Goal: Transaction & Acquisition: Obtain resource

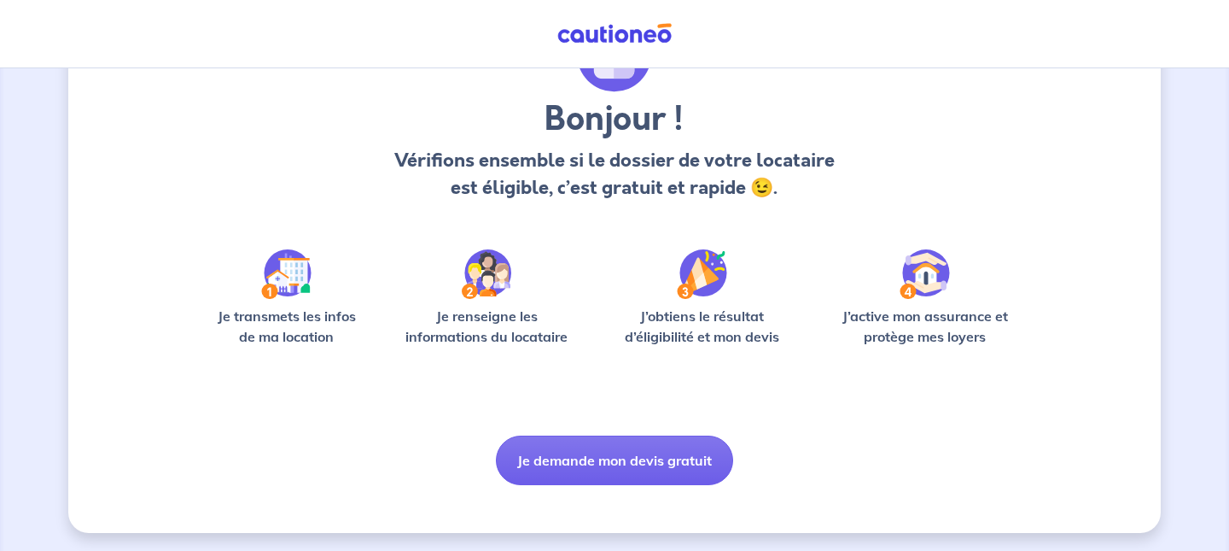
scroll to position [115, 0]
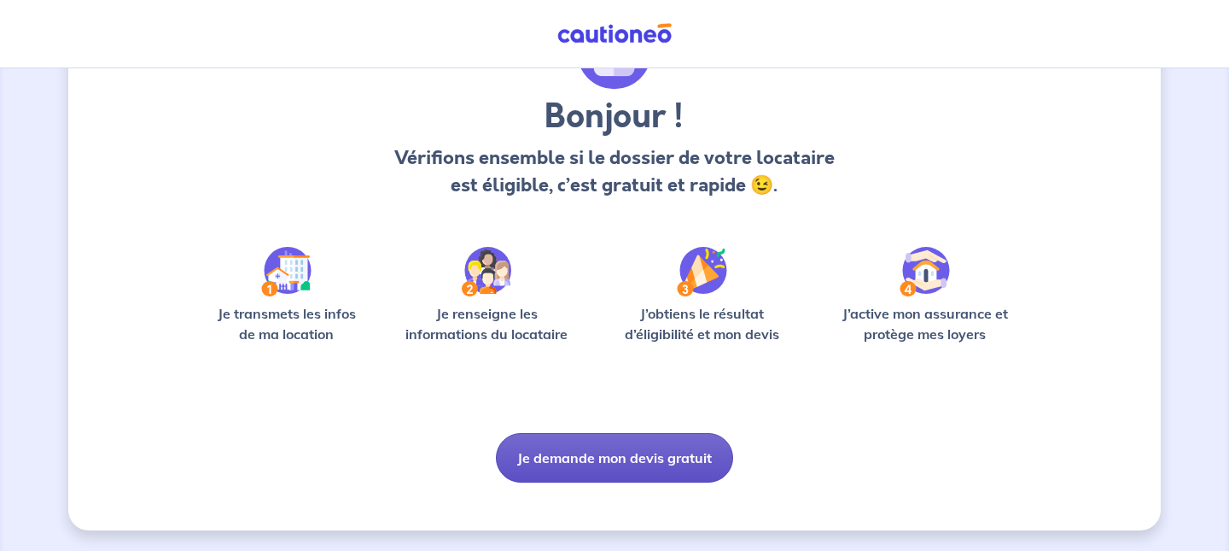
click at [679, 461] on button "Je demande mon devis gratuit" at bounding box center [614, 458] width 237 height 50
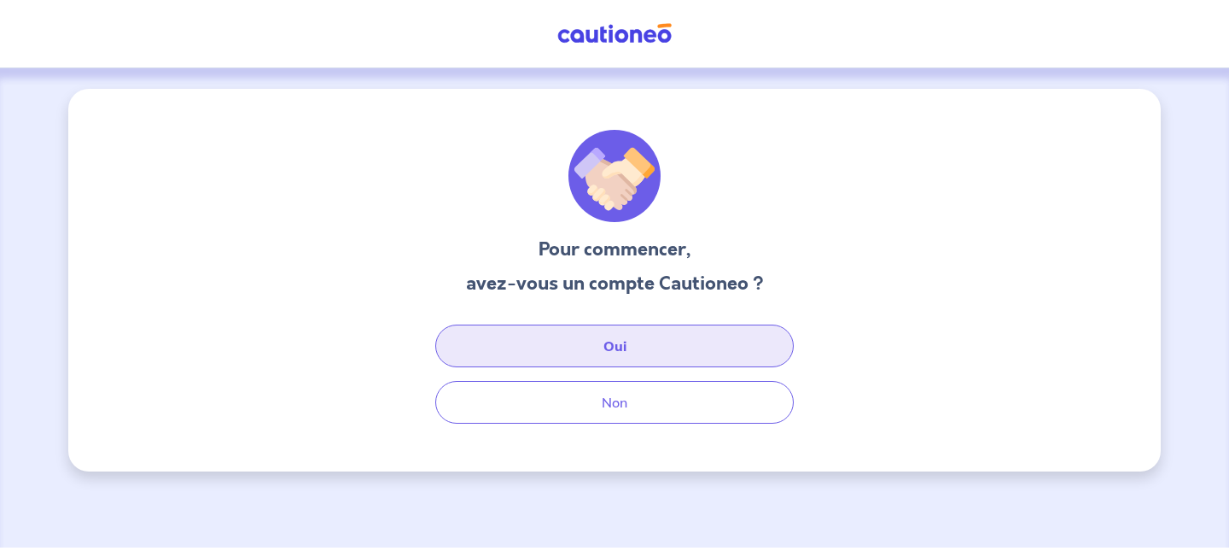
click at [680, 353] on button "Oui" at bounding box center [614, 345] width 359 height 43
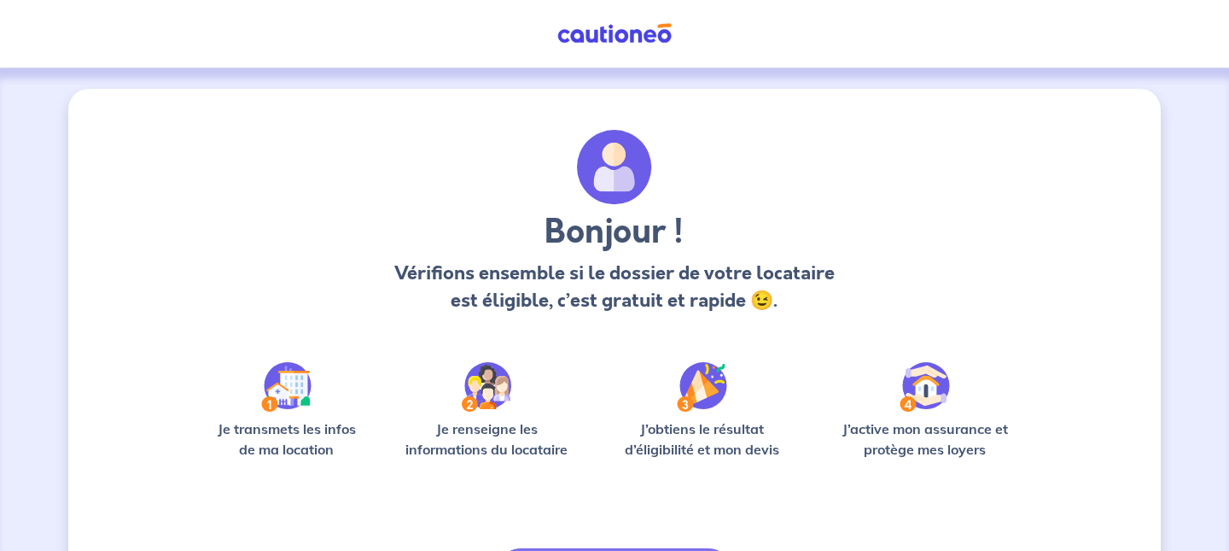
click at [284, 381] on img at bounding box center [286, 387] width 50 height 50
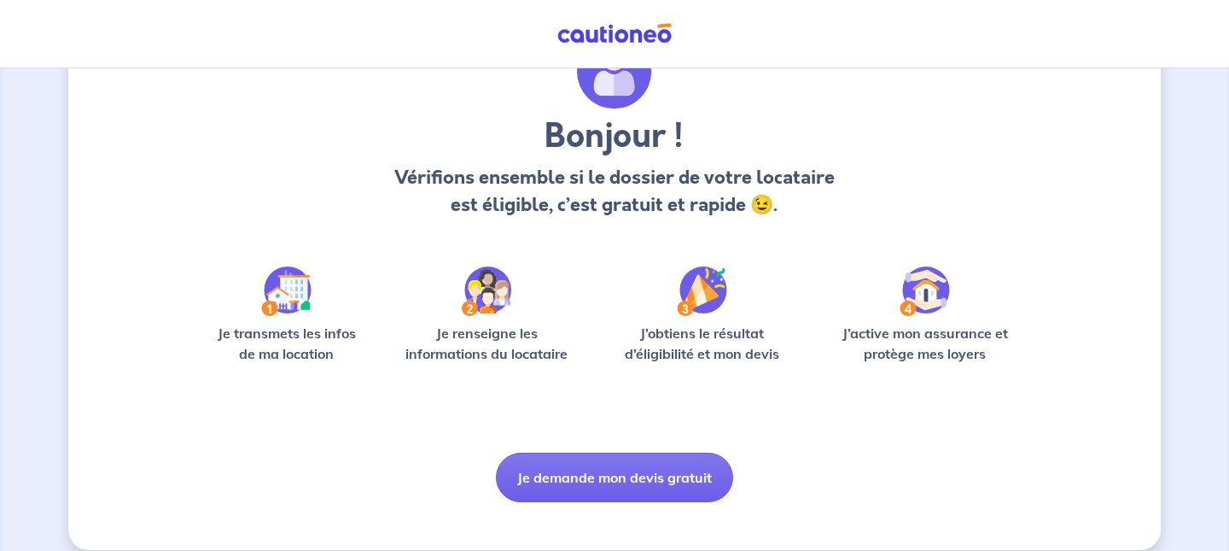
scroll to position [115, 0]
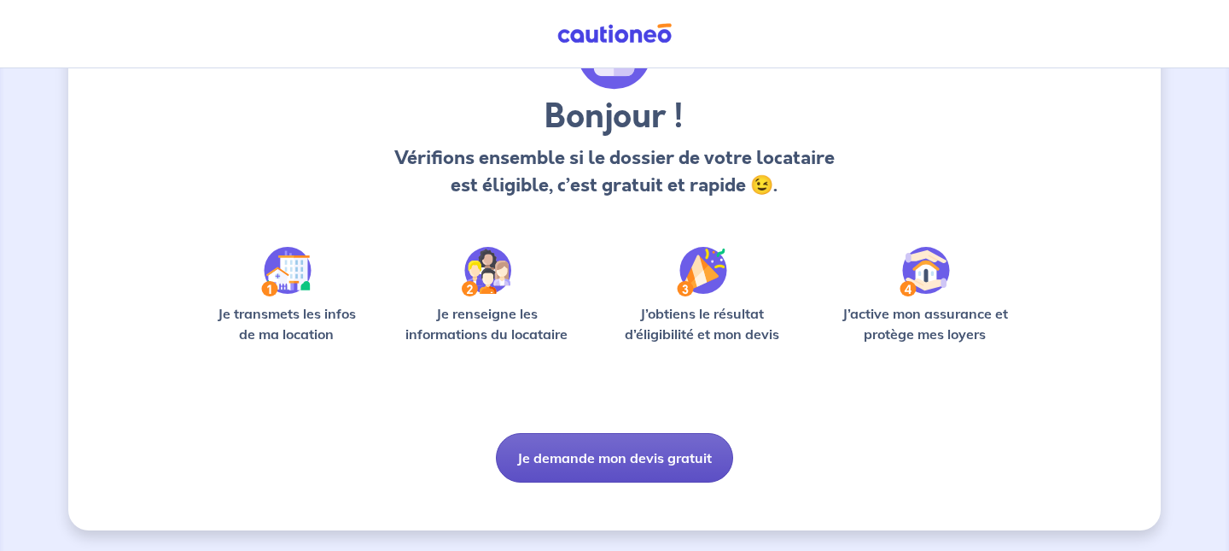
click at [674, 457] on button "Je demande mon devis gratuit" at bounding box center [614, 458] width 237 height 50
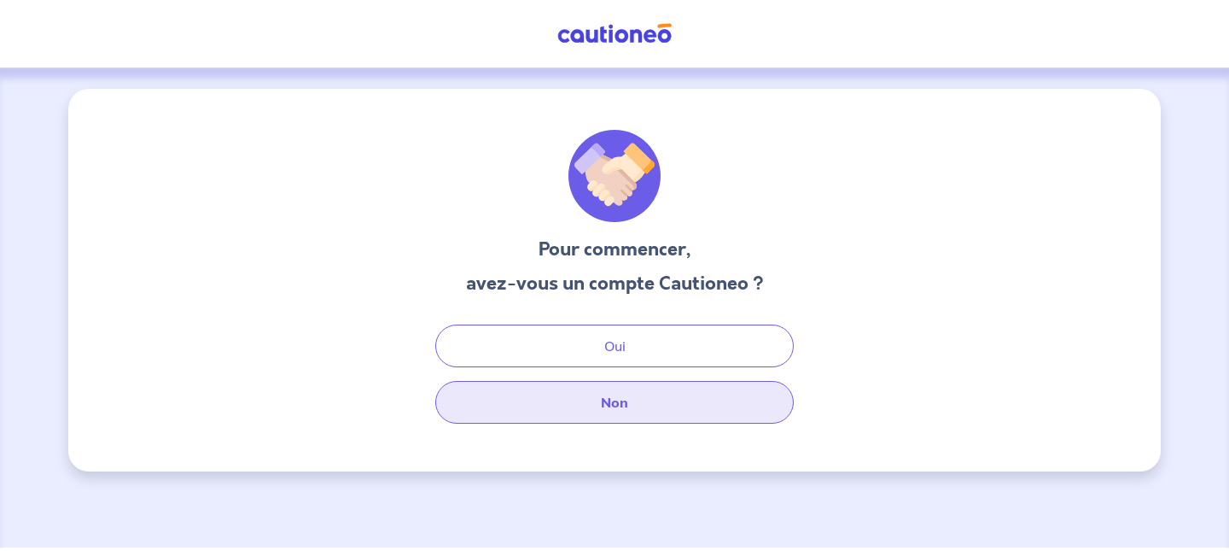
click at [637, 403] on button "Non" at bounding box center [614, 402] width 359 height 43
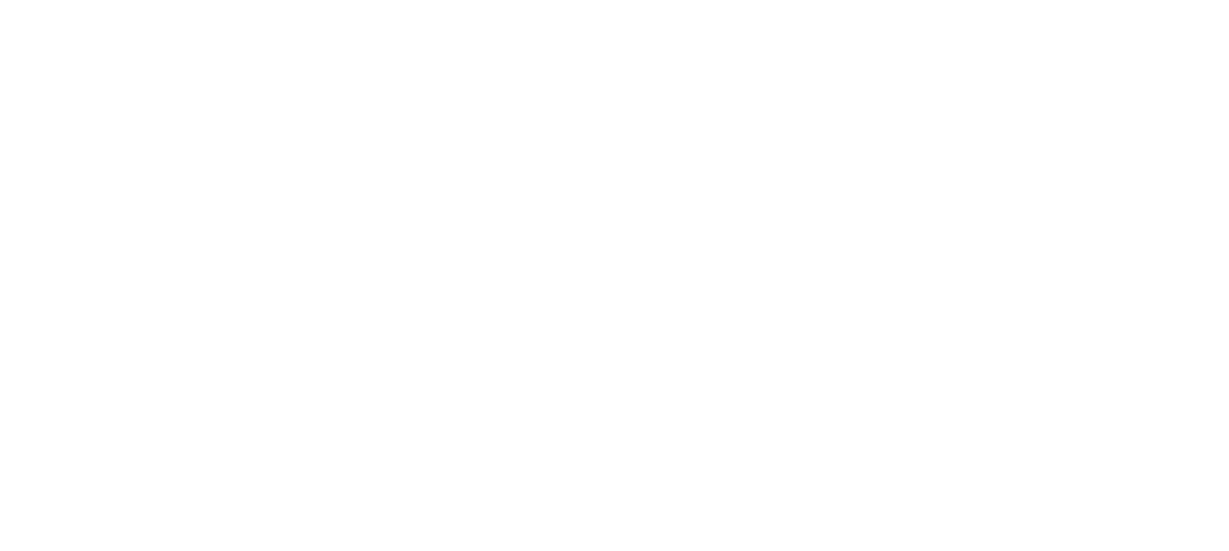
select select "FR"
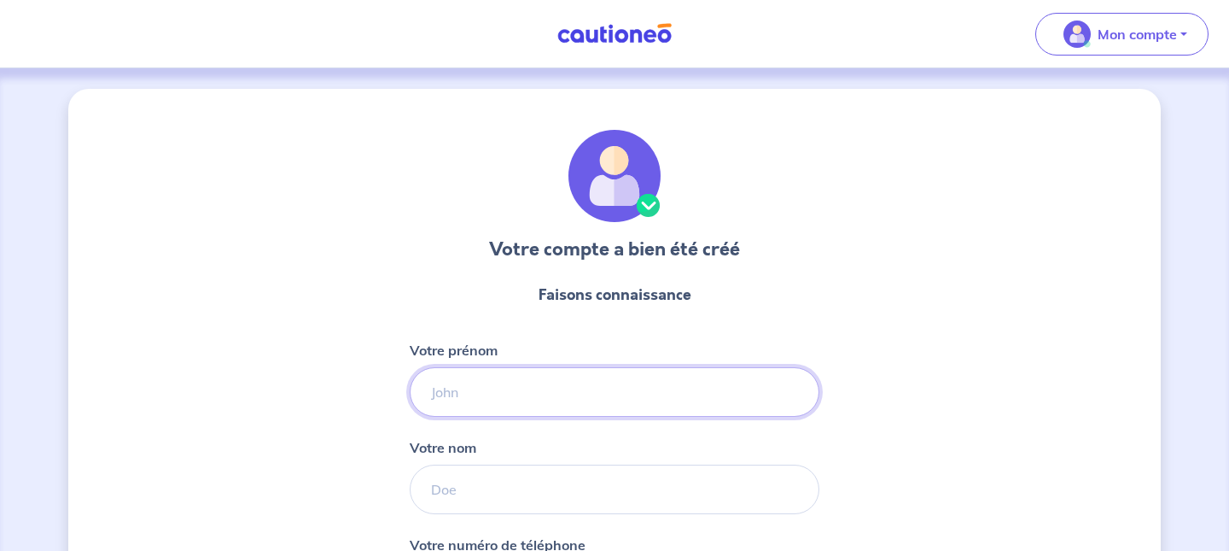
click at [451, 393] on input "Votre prénom" at bounding box center [615, 392] width 410 height 50
type input "lesueur"
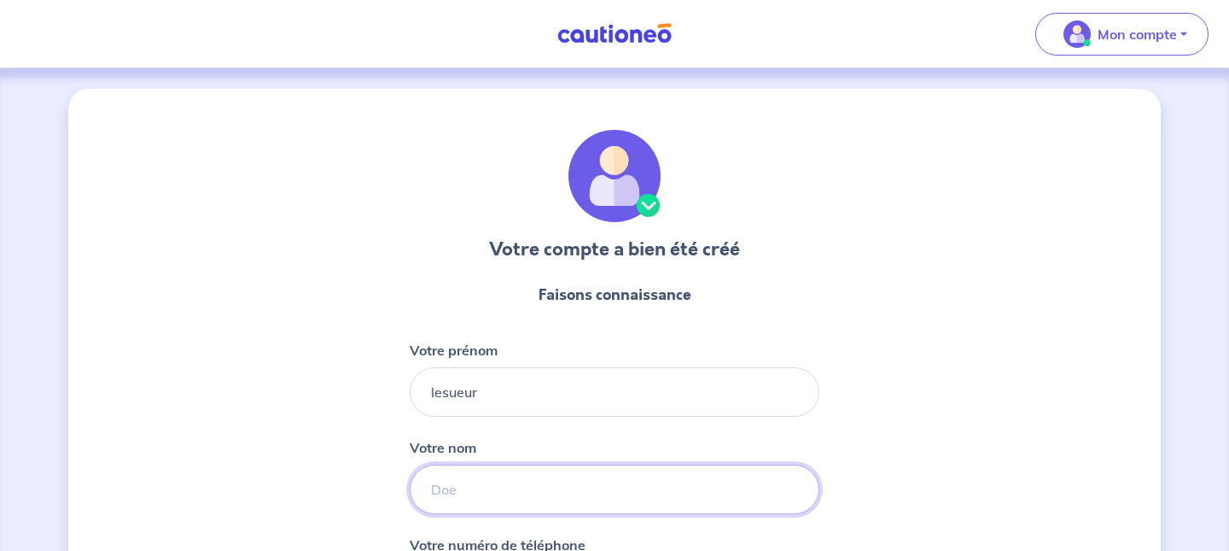
type input "françoise"
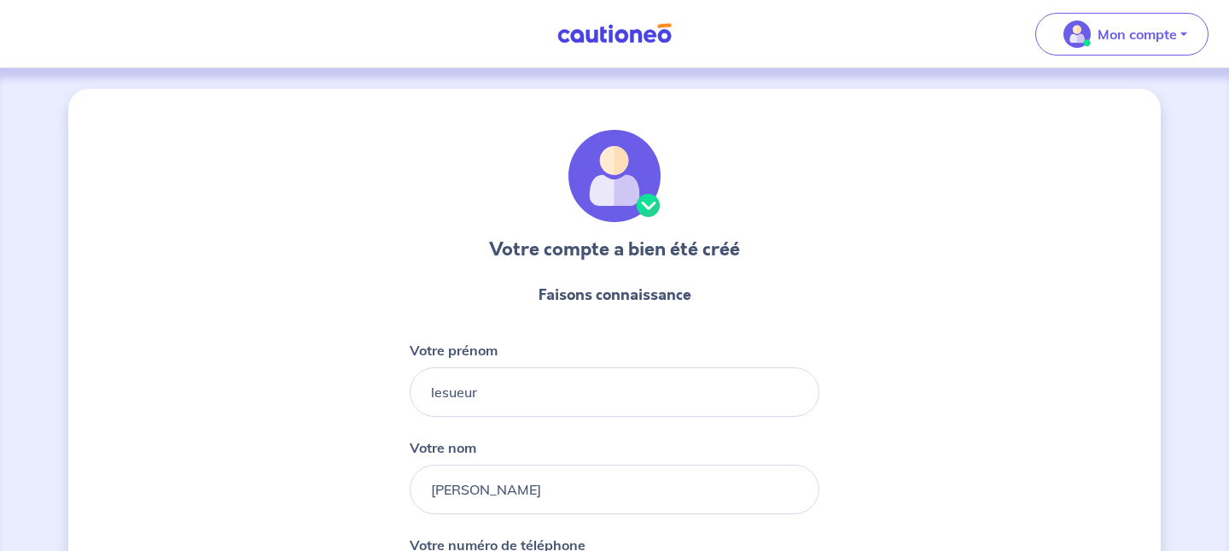
type input "06 95 83 23 03"
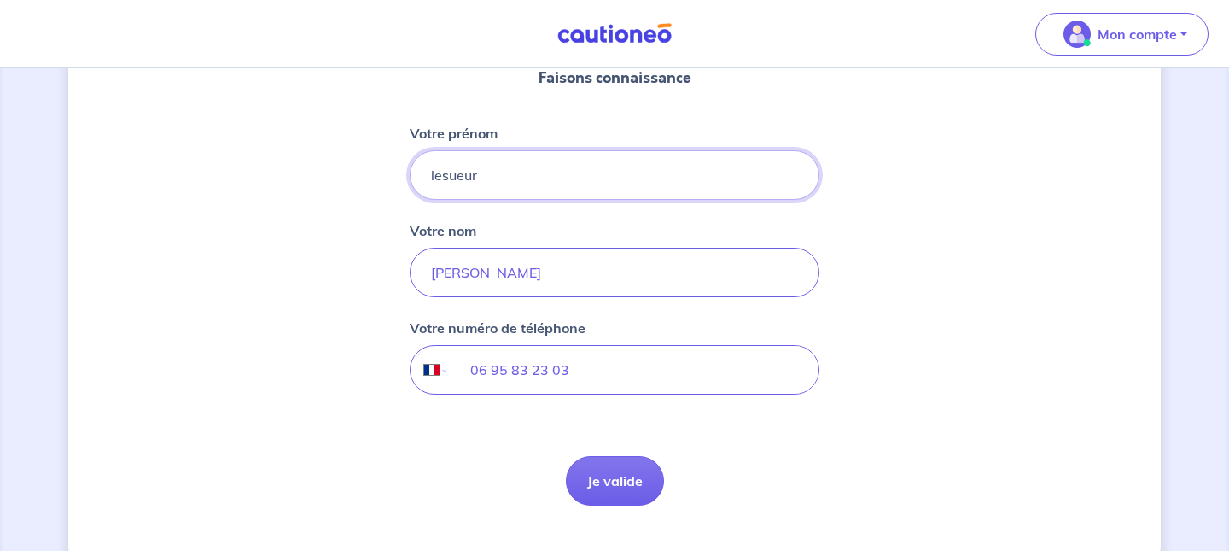
scroll to position [232, 0]
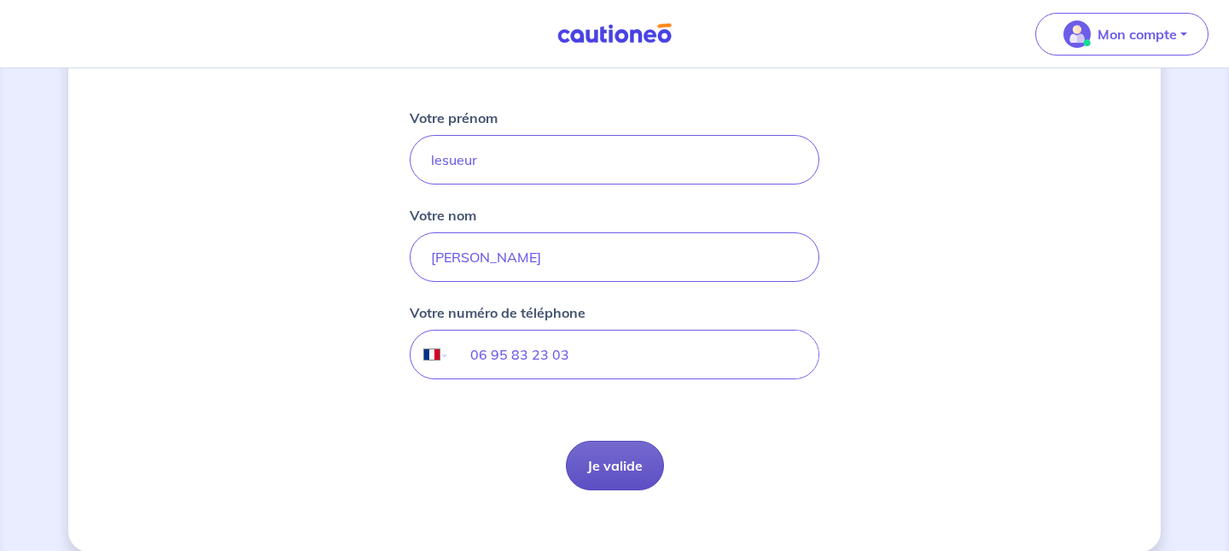
click at [618, 470] on button "Je valide" at bounding box center [615, 466] width 98 height 50
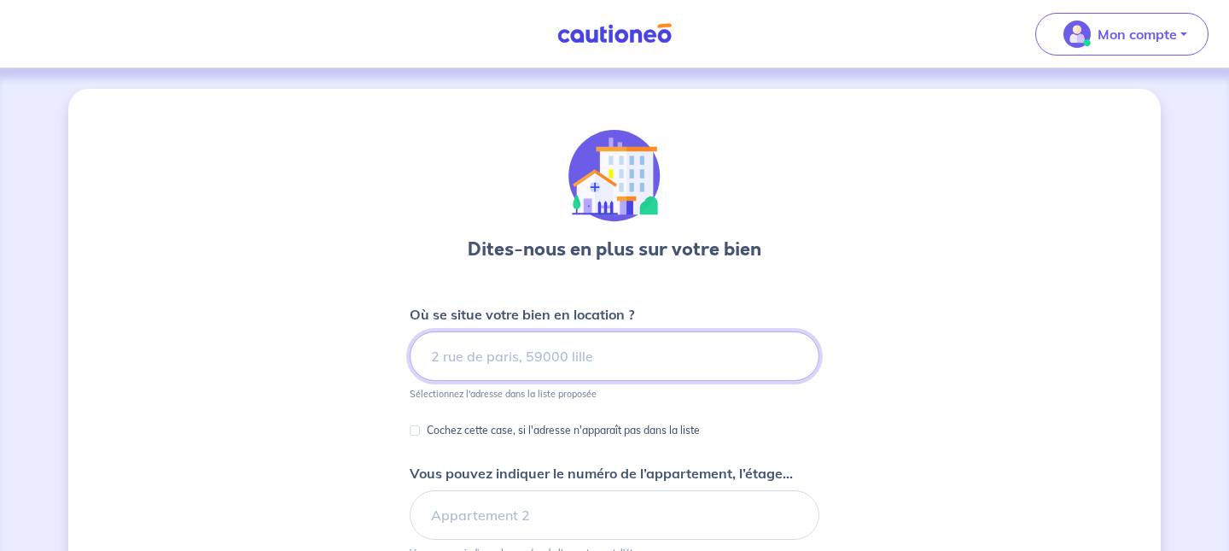
click at [446, 355] on input at bounding box center [615, 356] width 410 height 50
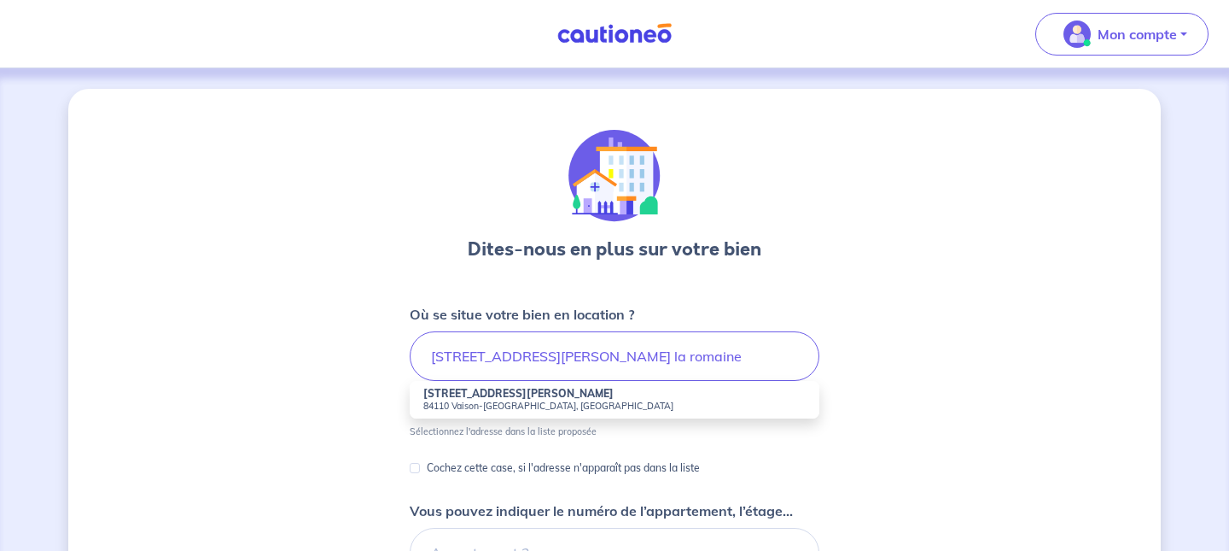
click at [552, 403] on small "84110 Vaison-la-Romaine, France" at bounding box center [614, 406] width 382 height 12
type input "22 Avenue Victor Hugo, 84110 Vaison-la-Romaine, France"
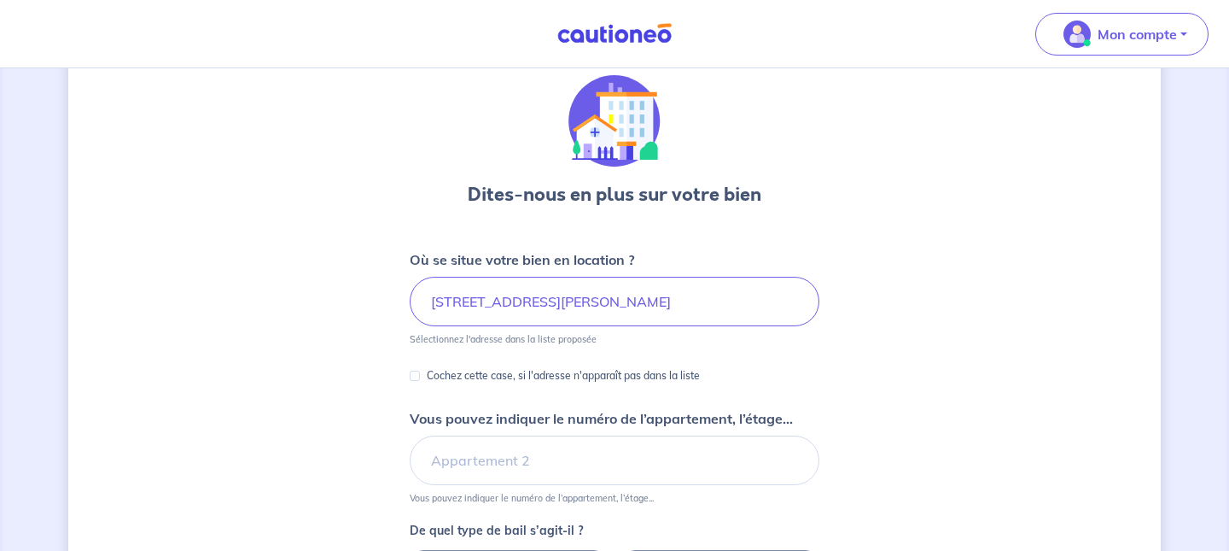
scroll to position [72, 0]
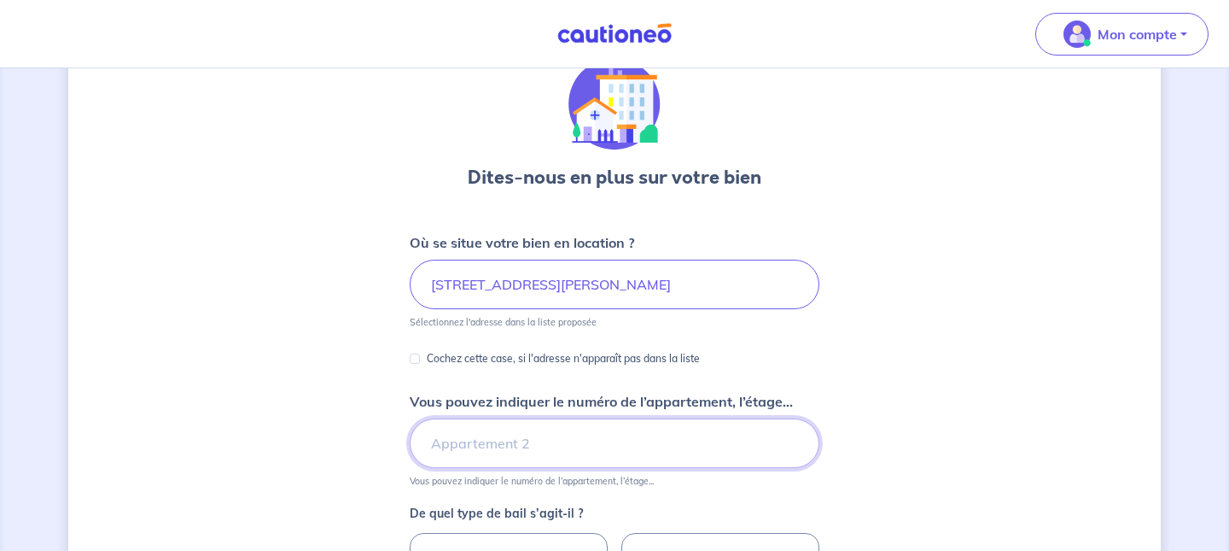
click at [547, 442] on input "Vous pouvez indiquer le numéro de l’appartement, l’étage..." at bounding box center [615, 443] width 410 height 50
type input "2"
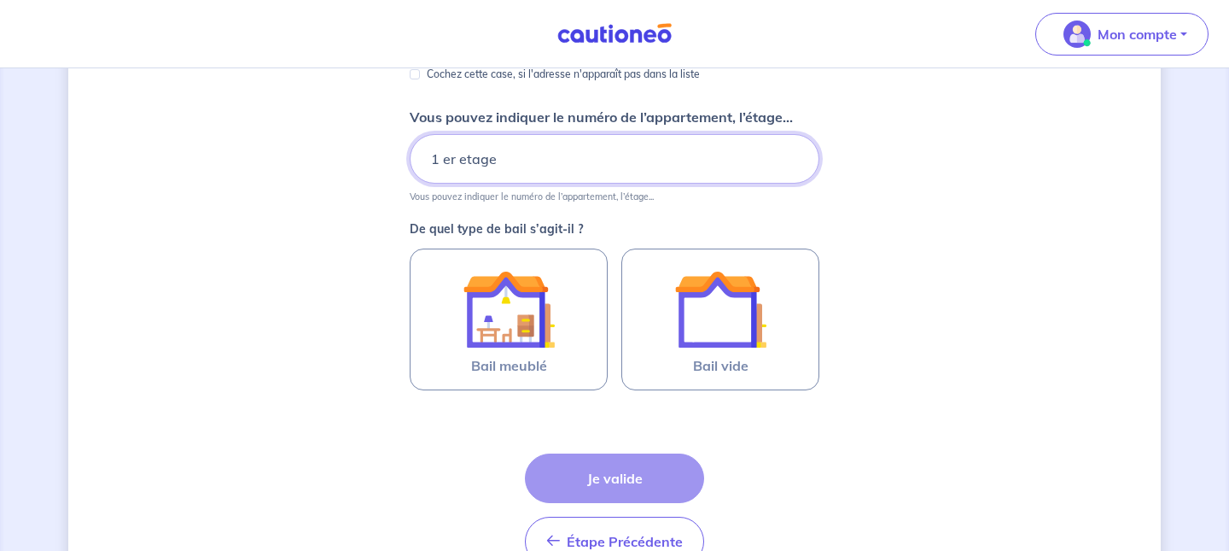
scroll to position [353, 0]
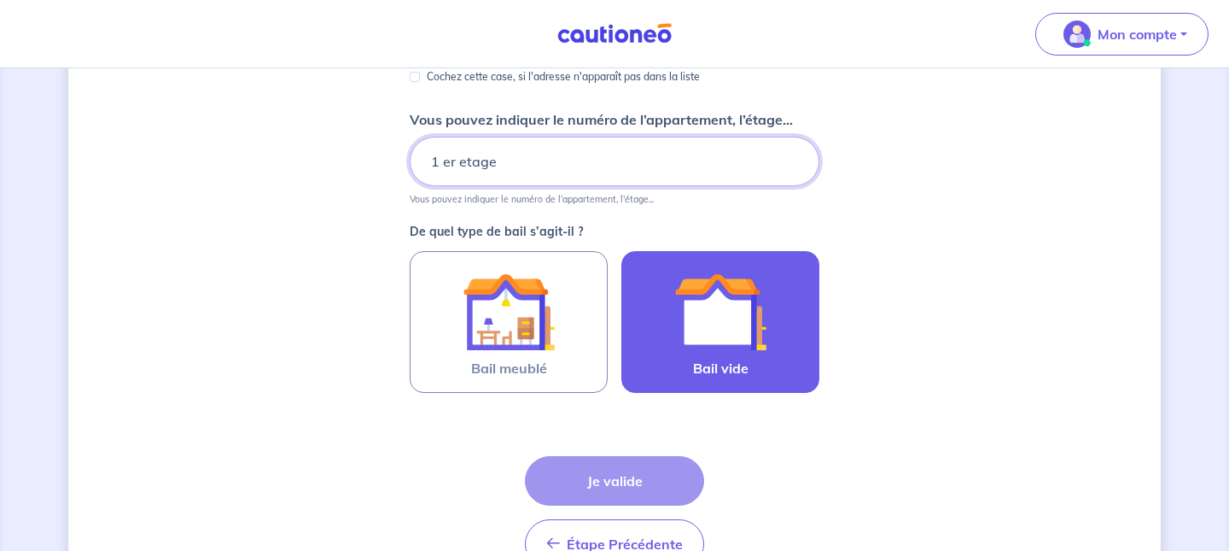
type input "1 er etage"
click at [742, 343] on img at bounding box center [720, 312] width 92 height 92
click at [0, 0] on input "Bail vide" at bounding box center [0, 0] width 0 height 0
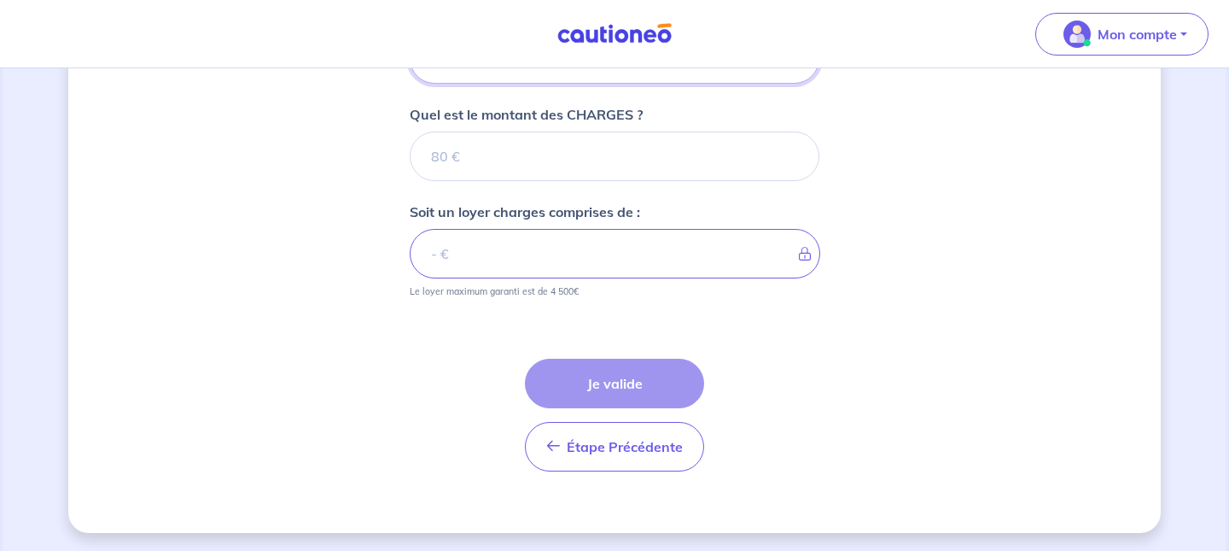
scroll to position [766, 0]
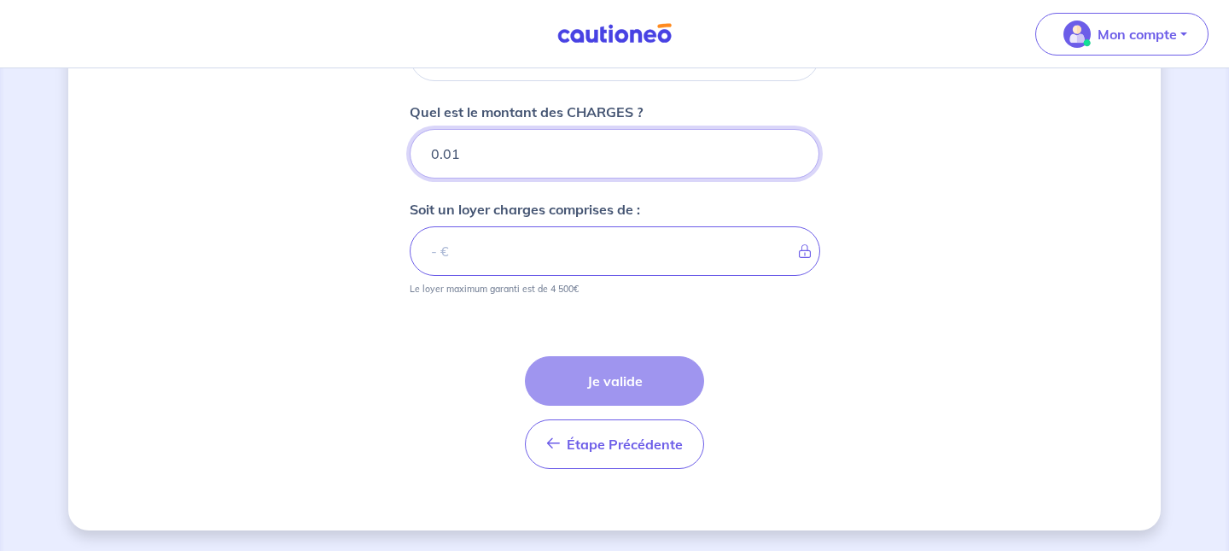
type input "0.01"
click at [794, 153] on input "0.01" at bounding box center [615, 154] width 410 height 50
type input "0"
type input "1"
type input "10"
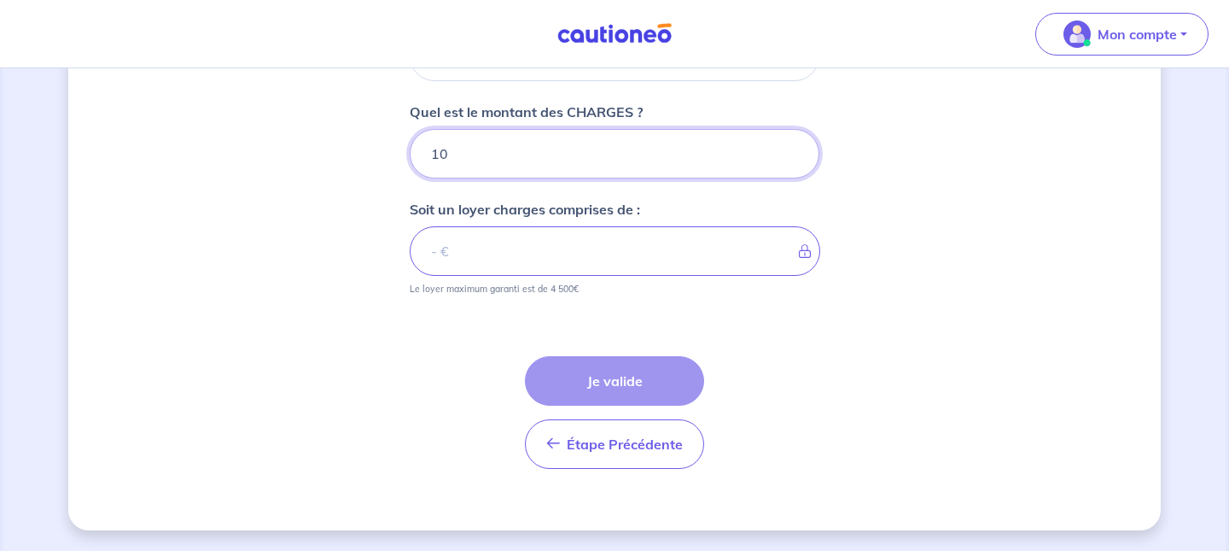
click at [451, 154] on input "10" at bounding box center [615, 154] width 410 height 50
type input "9.99"
click at [794, 155] on input "9.99" at bounding box center [615, 154] width 410 height 50
type input "9"
click at [458, 153] on input "Quel est le montant des CHARGES ?" at bounding box center [615, 154] width 410 height 50
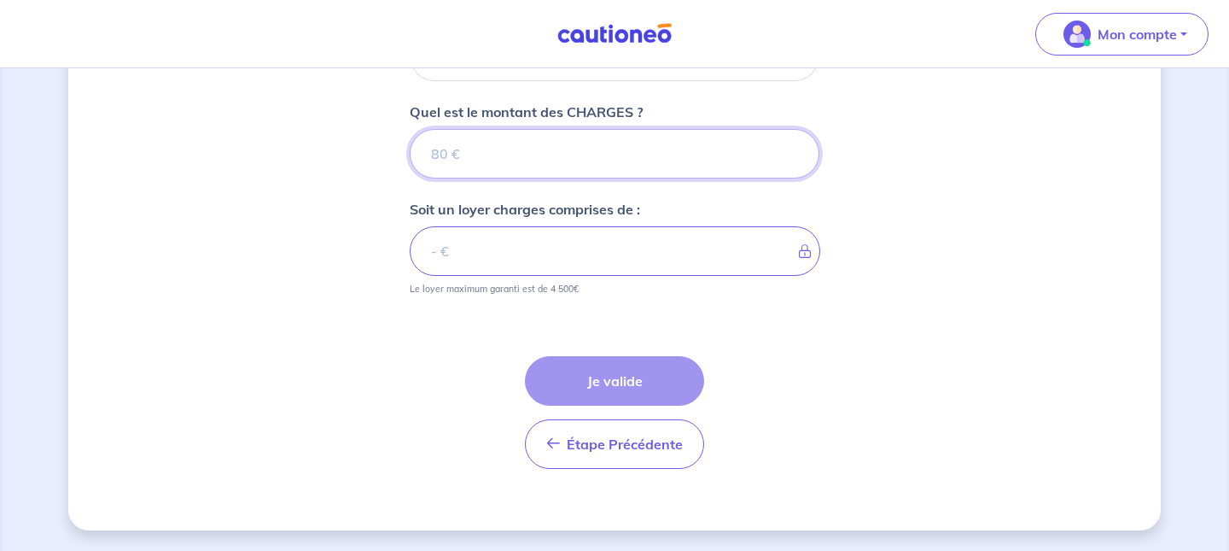
type input "1"
type input "10"
type input "9.99"
click at [791, 157] on input "9.99" at bounding box center [615, 154] width 410 height 50
type input "10"
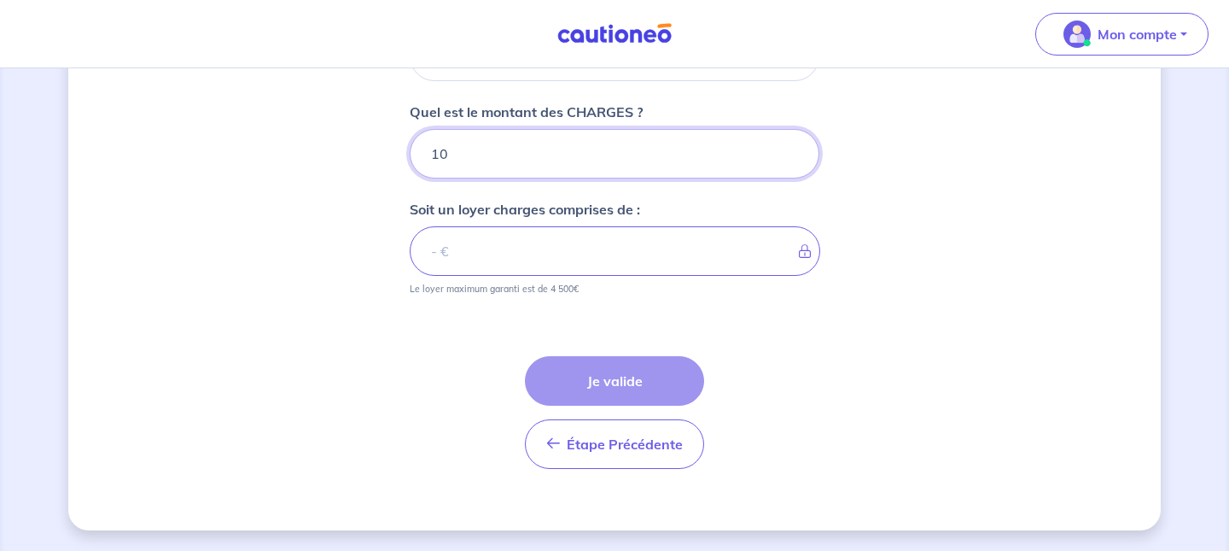
click at [791, 148] on input "10" at bounding box center [615, 154] width 410 height 50
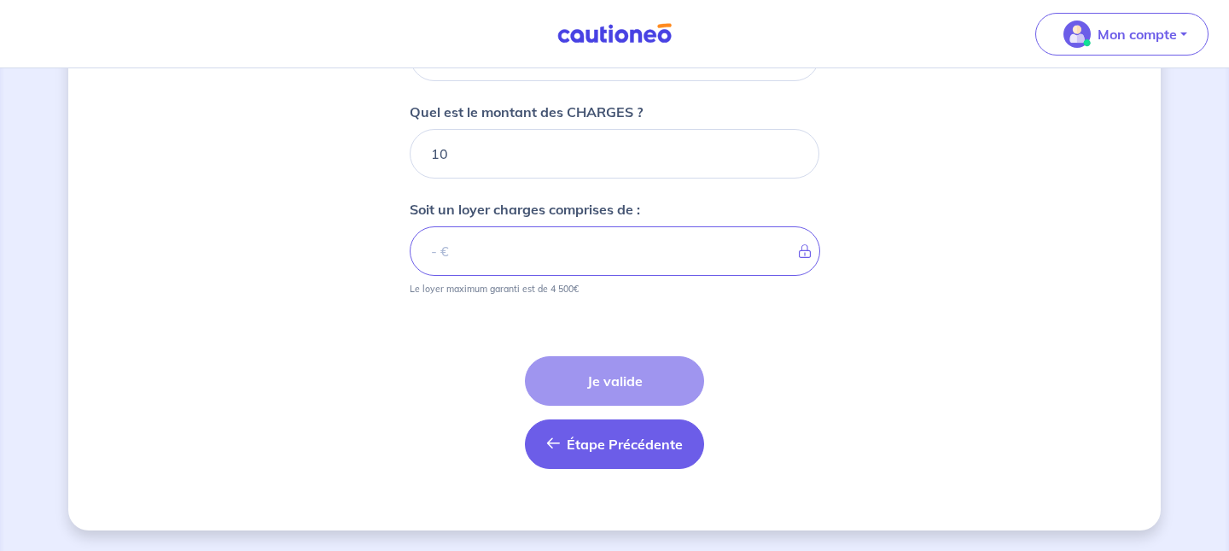
click at [548, 439] on icon "button" at bounding box center [553, 443] width 14 height 14
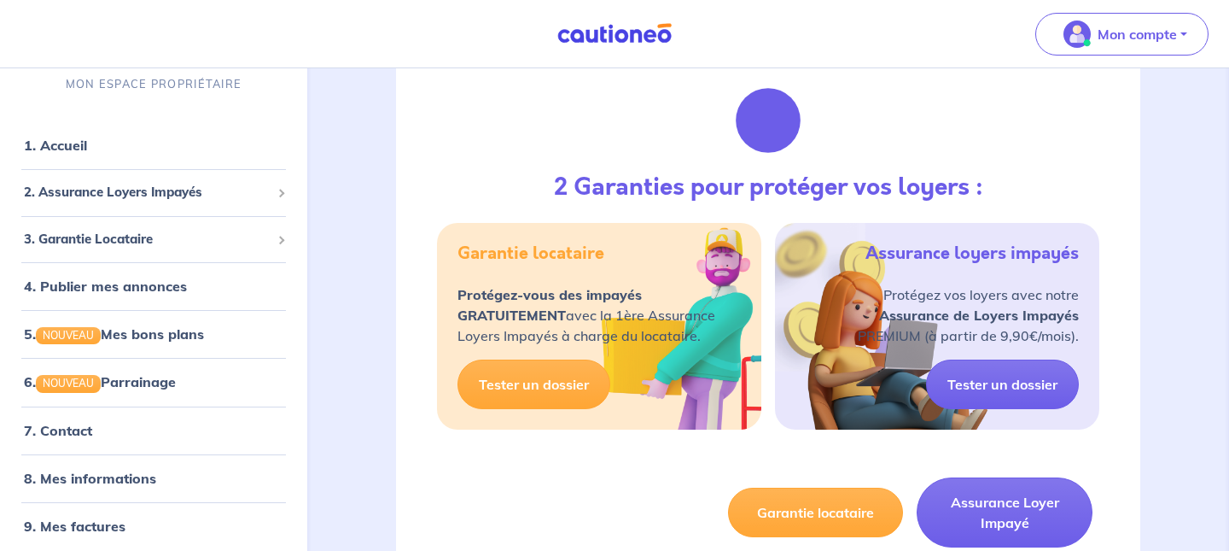
scroll to position [216, 0]
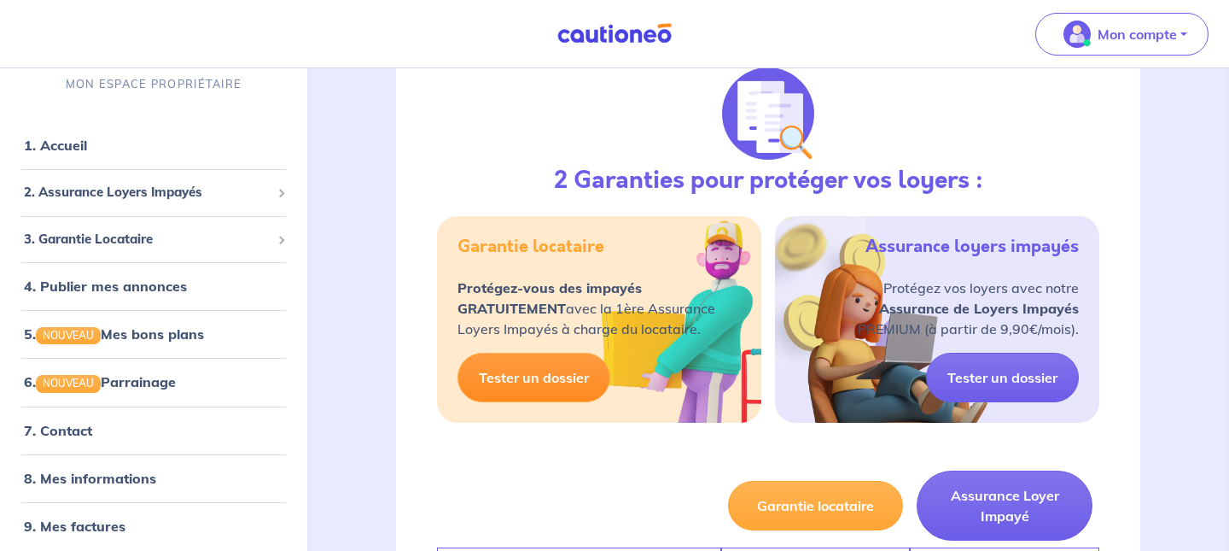
click at [551, 372] on link "Tester un dossier" at bounding box center [534, 378] width 153 height 50
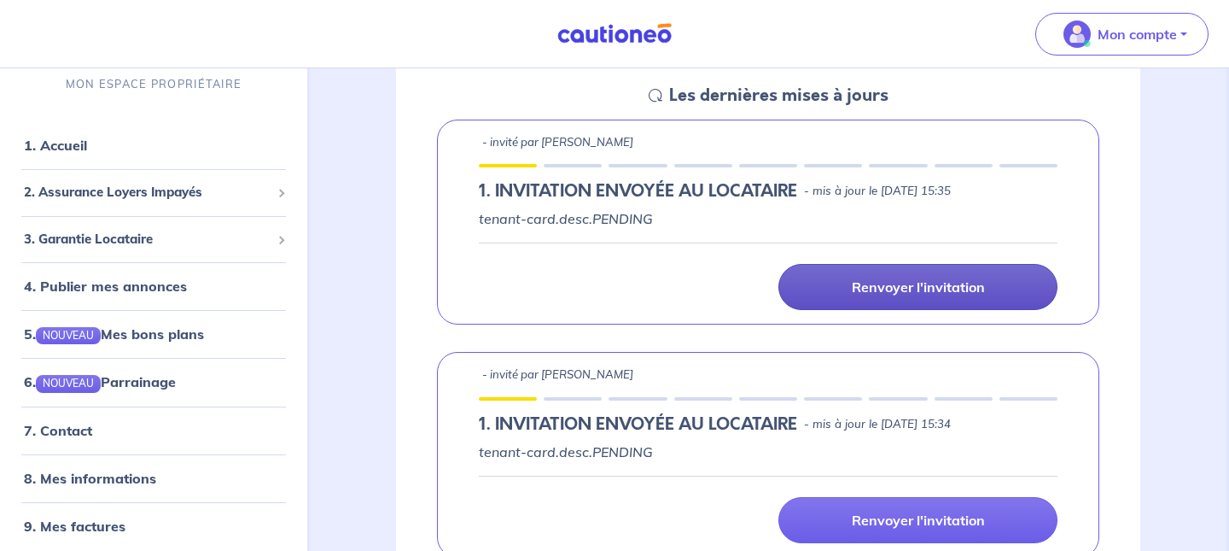
scroll to position [254, 0]
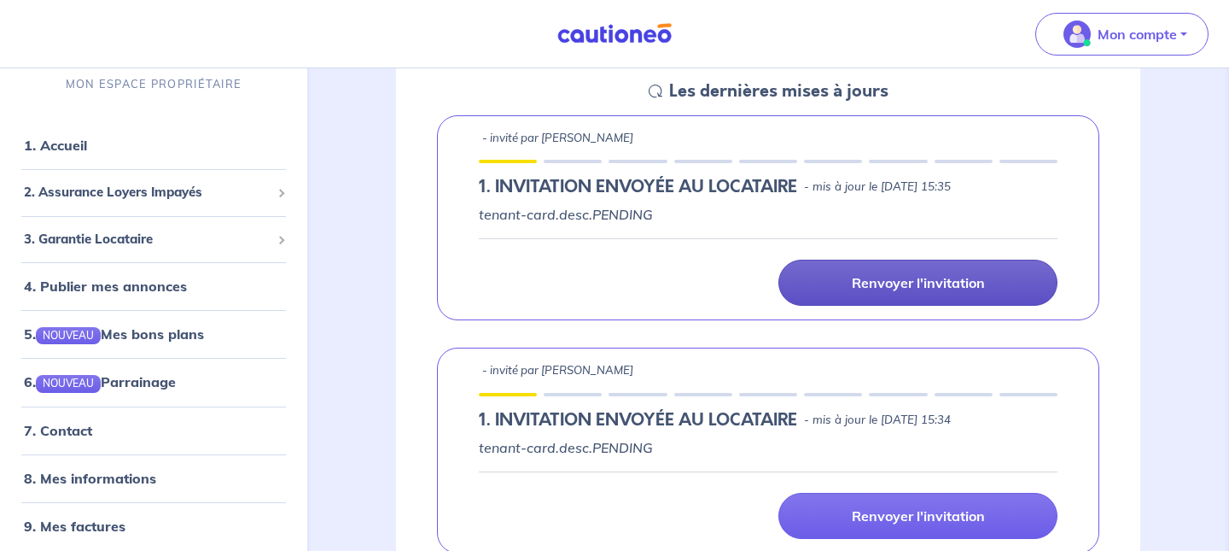
click at [853, 285] on p "Renvoyer l'invitation" at bounding box center [918, 282] width 133 height 17
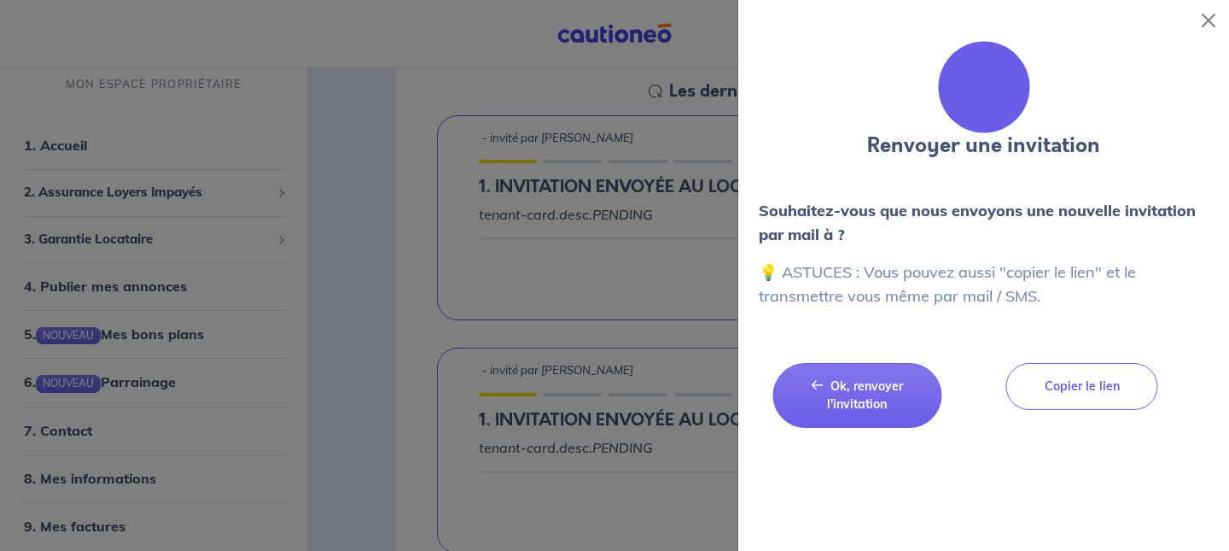
click at [571, 266] on div at bounding box center [614, 275] width 1229 height 551
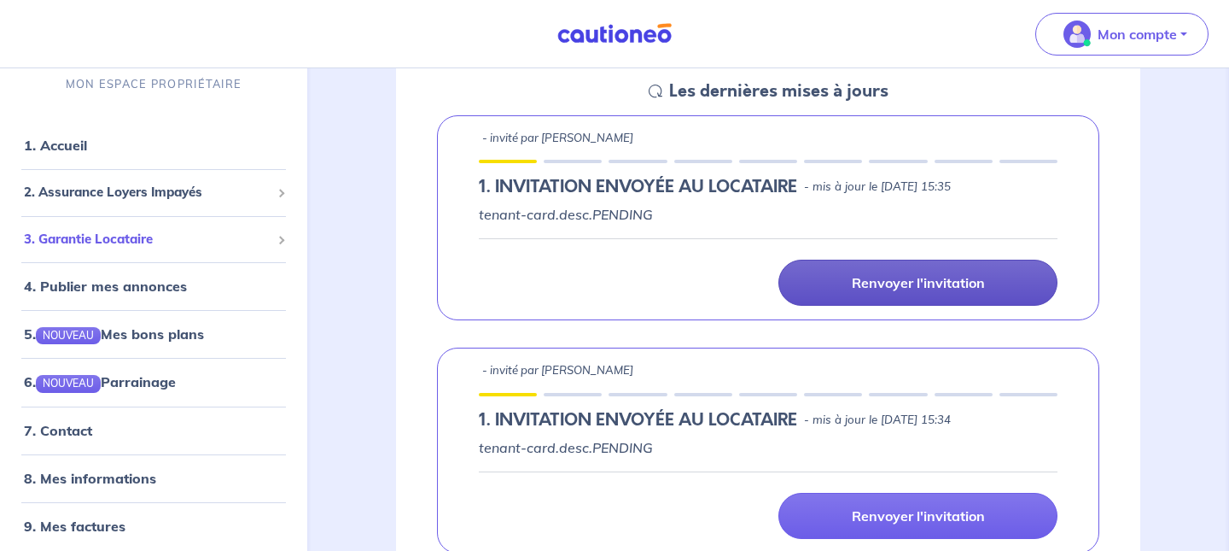
click at [284, 238] on div "3. Garantie Locataire" at bounding box center [154, 238] width 294 height 33
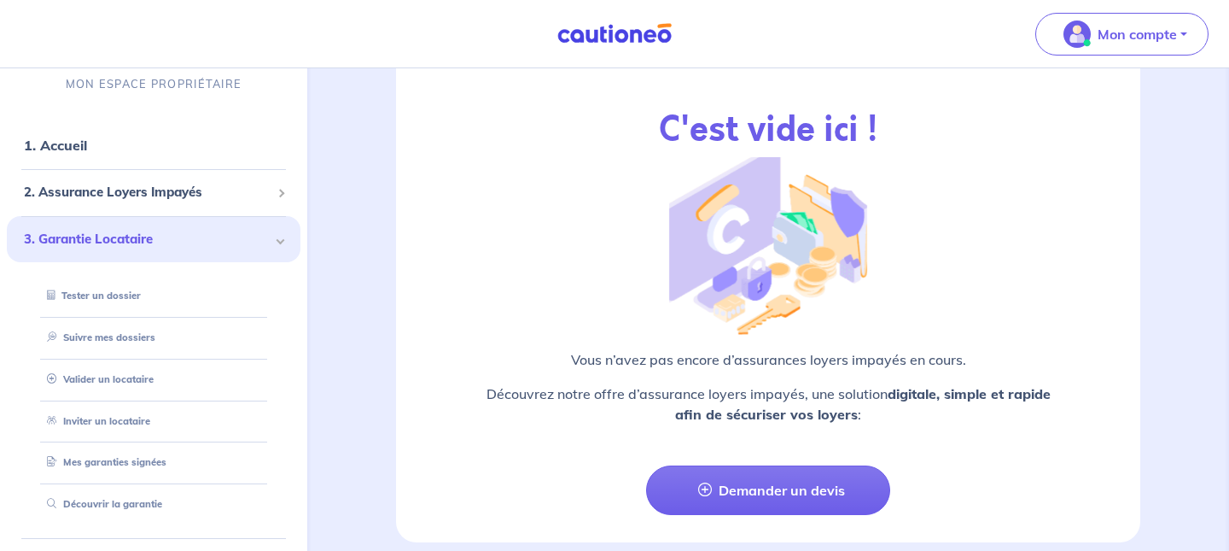
scroll to position [2143, 0]
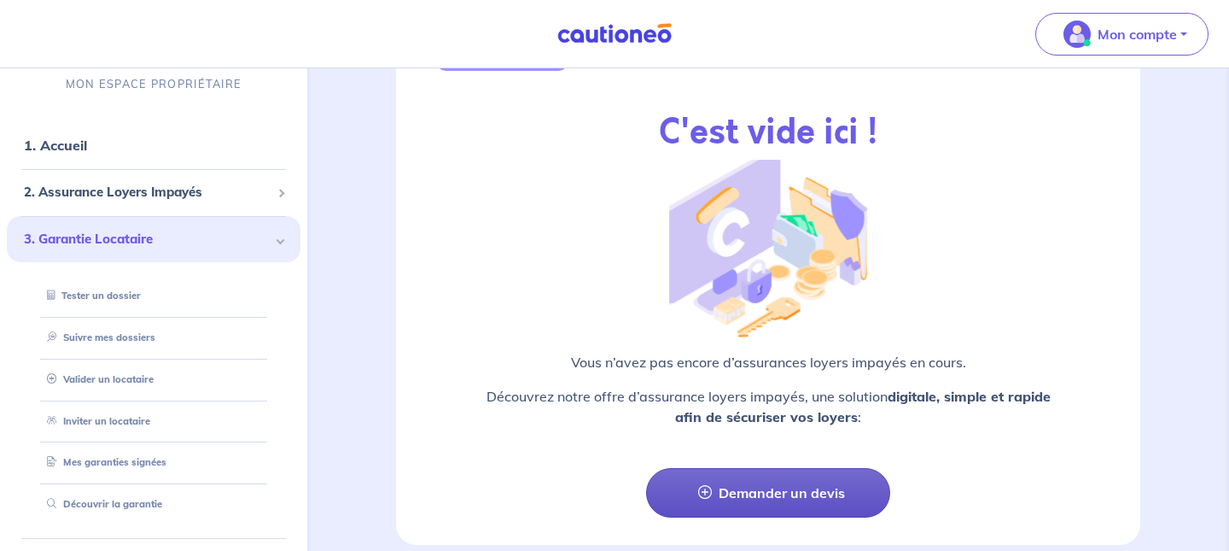
click at [793, 495] on link "Demander un devis" at bounding box center [767, 493] width 243 height 50
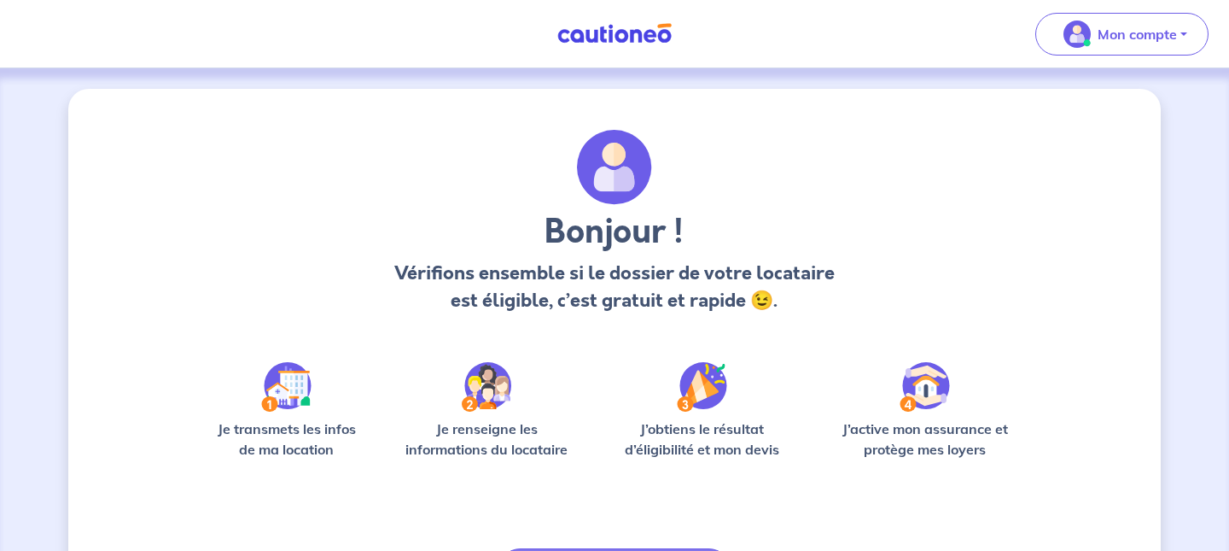
scroll to position [115, 0]
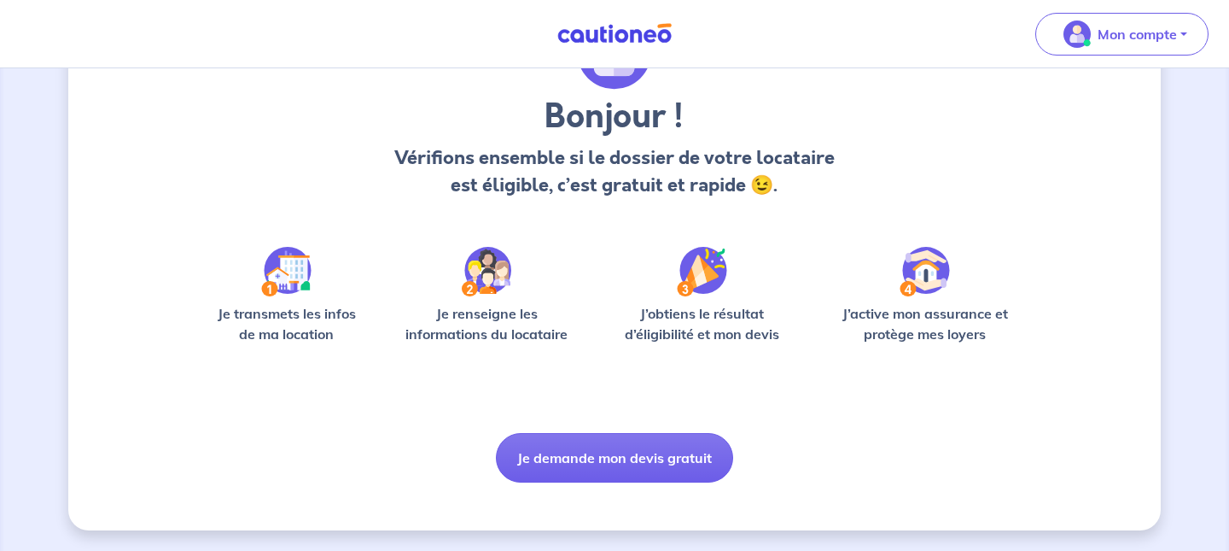
click at [291, 283] on img at bounding box center [286, 272] width 50 height 50
click at [289, 320] on p "Je transmets les infos de ma location" at bounding box center [286, 323] width 163 height 41
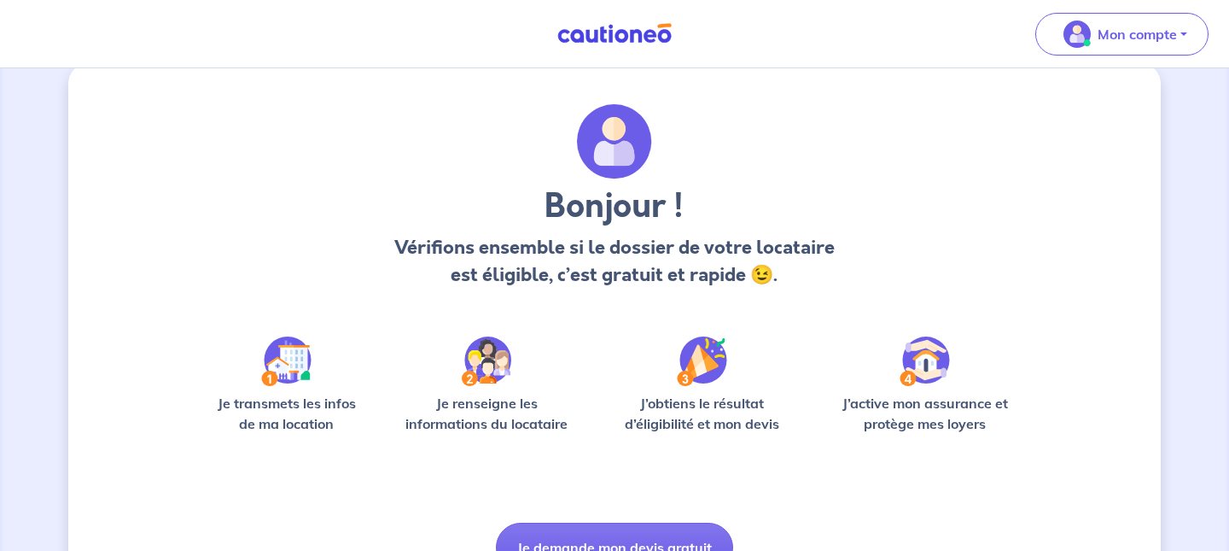
scroll to position [0, 0]
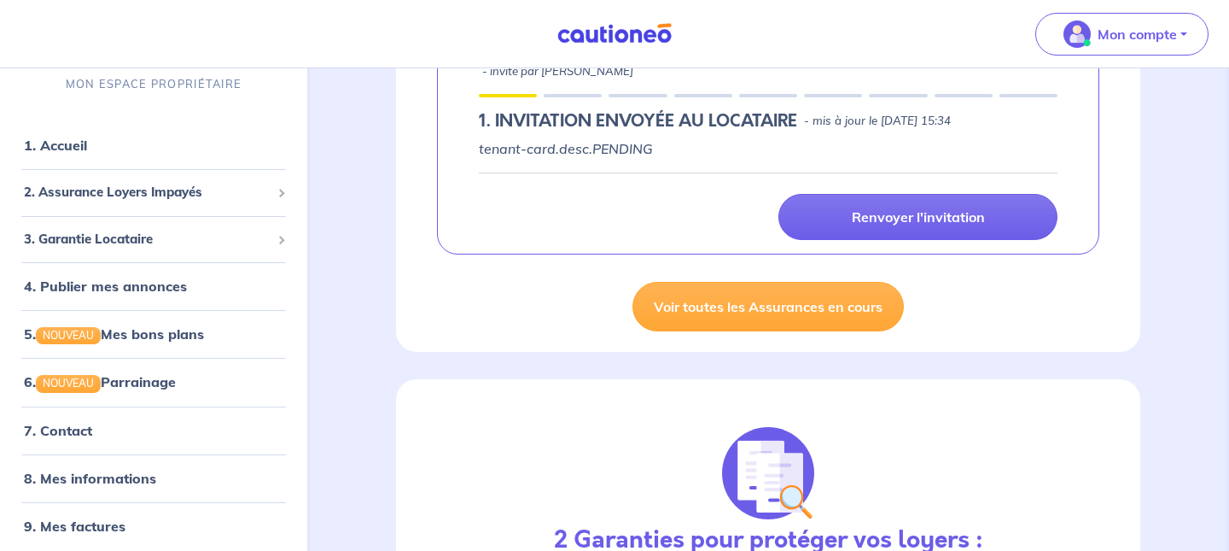
scroll to position [564, 0]
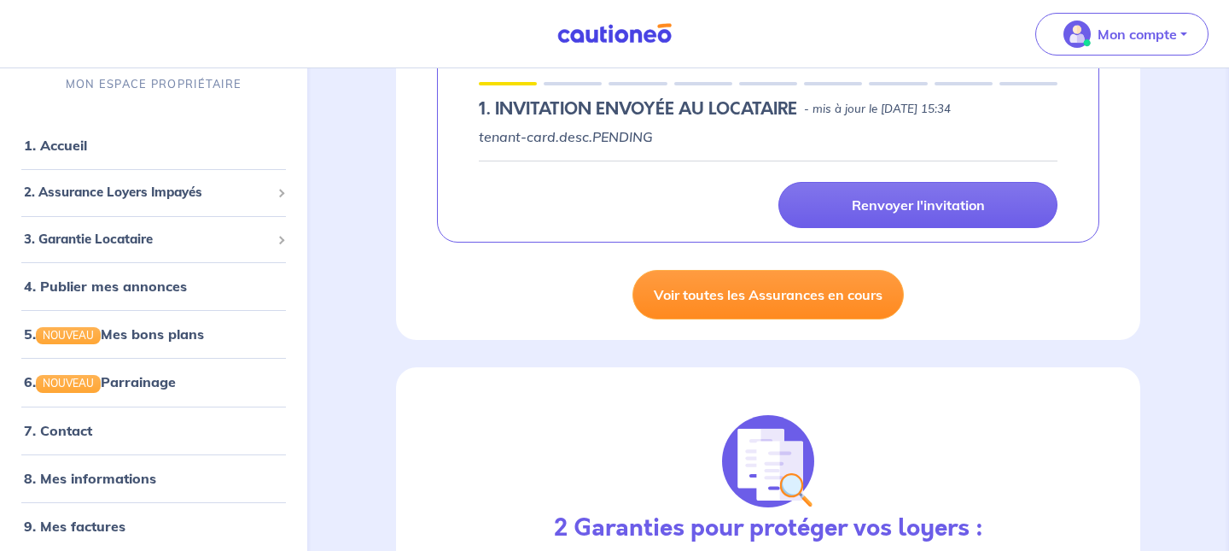
click at [815, 292] on link "Voir toutes les Assurances en cours" at bounding box center [768, 295] width 271 height 50
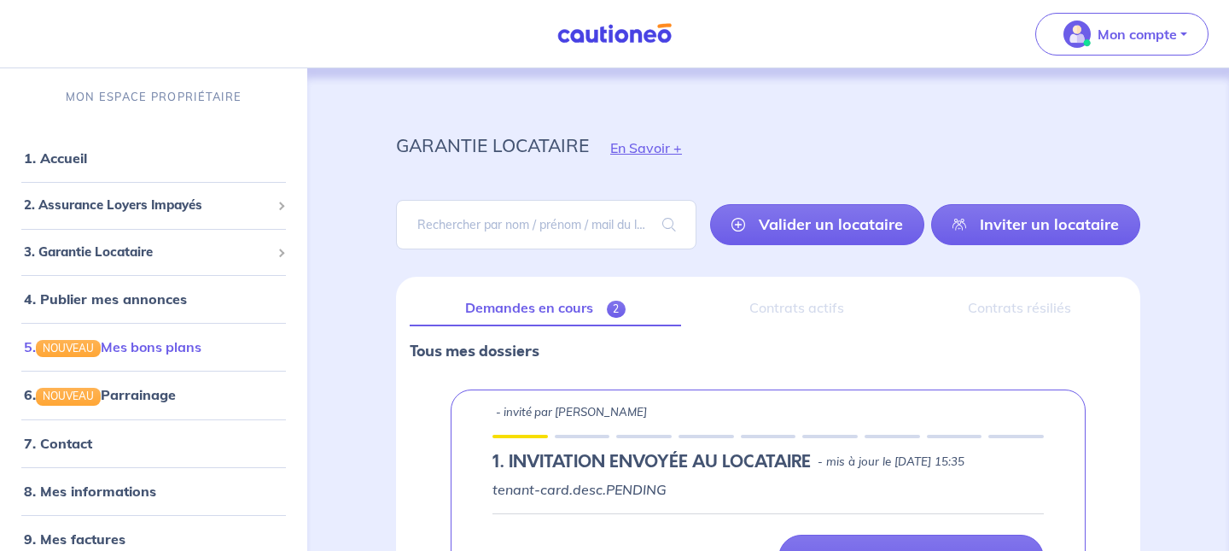
click at [201, 341] on link "5. NOUVEAU Mes bons plans" at bounding box center [113, 346] width 178 height 17
